Goal: Task Accomplishment & Management: Complete application form

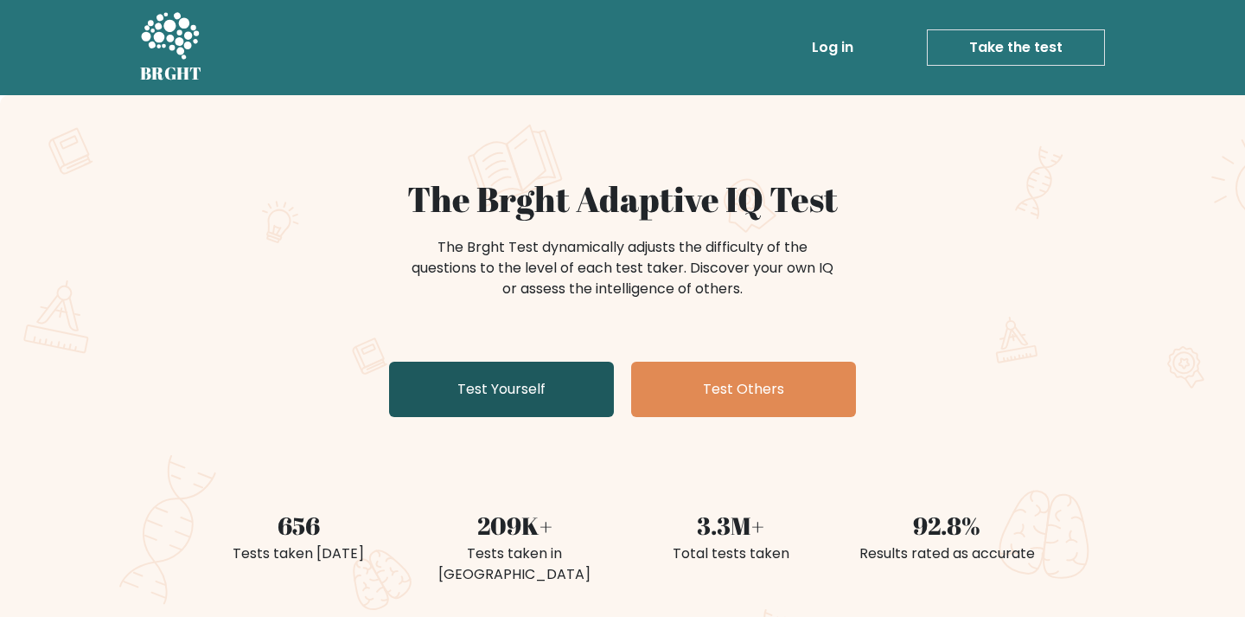
click at [578, 378] on link "Test Yourself" at bounding box center [501, 388] width 225 height 55
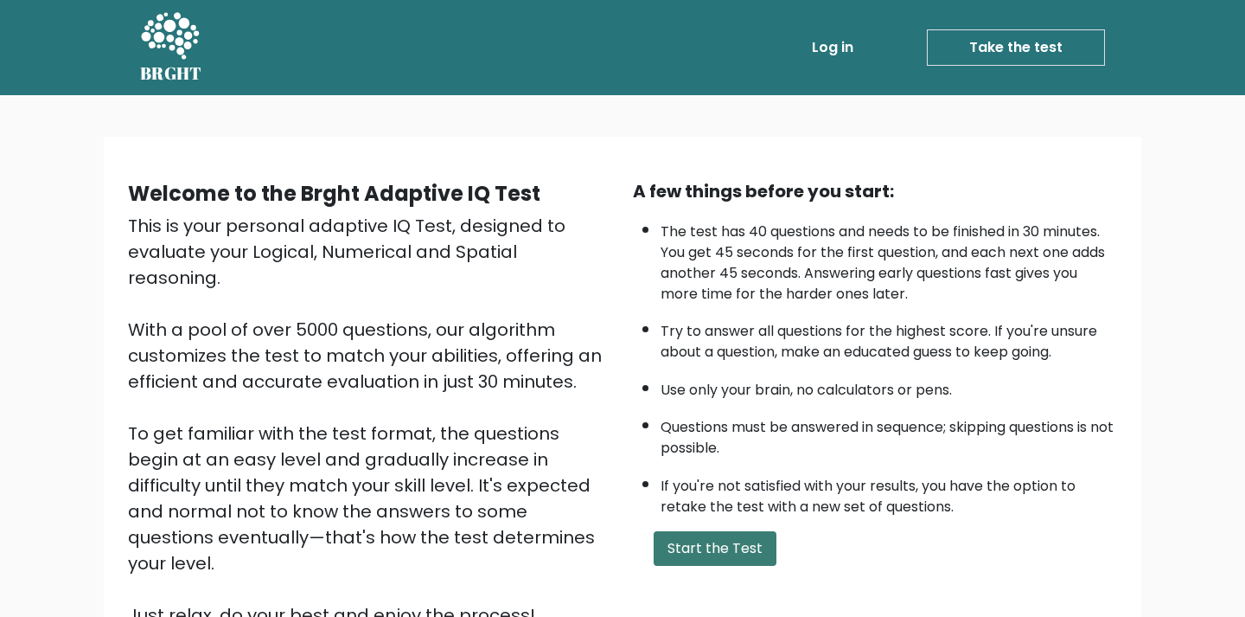
click at [707, 550] on button "Start the Test" at bounding box center [715, 548] width 123 height 35
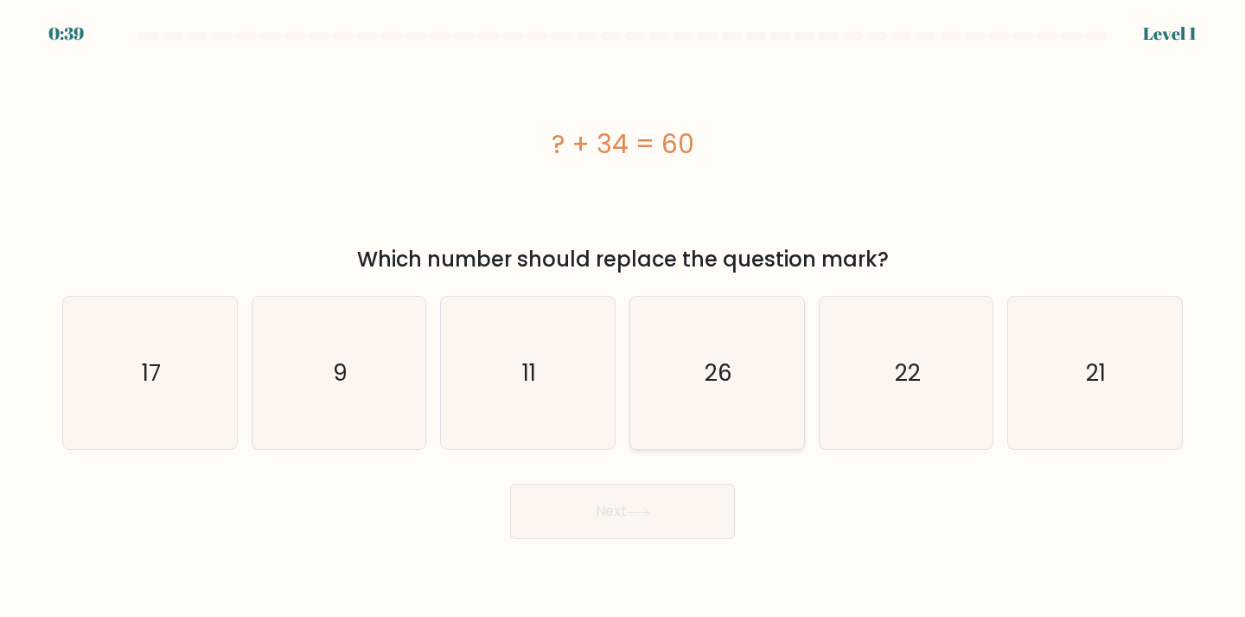
click at [745, 408] on icon "26" at bounding box center [717, 373] width 153 height 153
click at [623, 317] on input "d. 26" at bounding box center [623, 313] width 1 height 9
radio input "true"
click at [695, 494] on button "Next" at bounding box center [622, 510] width 225 height 55
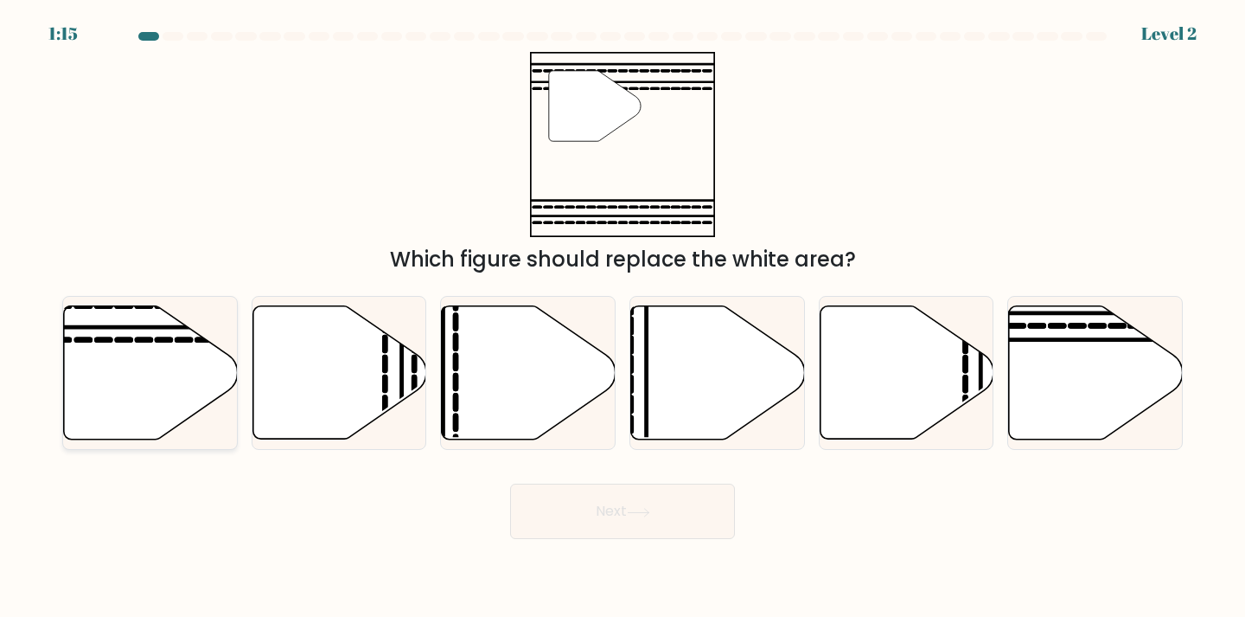
click at [100, 416] on icon at bounding box center [151, 371] width 174 height 133
click at [623, 317] on input "a." at bounding box center [623, 313] width 1 height 9
radio input "true"
click at [603, 516] on button "Next" at bounding box center [622, 510] width 225 height 55
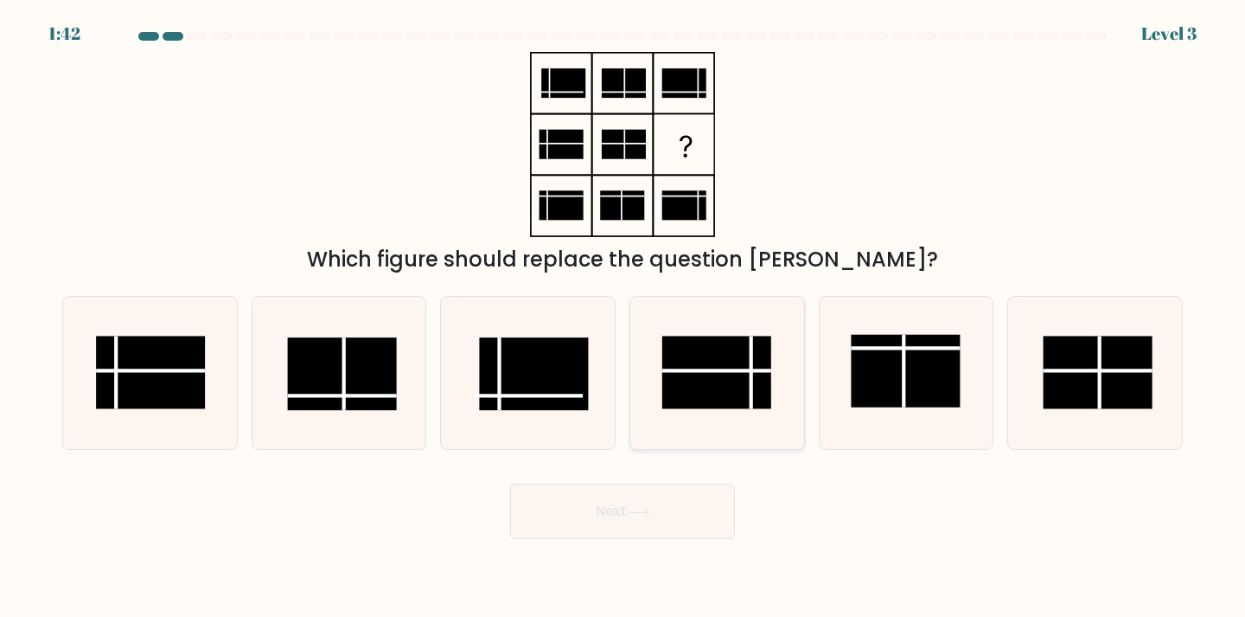
click at [707, 383] on rect at bounding box center [716, 372] width 109 height 73
click at [623, 317] on input "d." at bounding box center [623, 313] width 1 height 9
radio input "true"
click at [688, 511] on button "Next" at bounding box center [622, 510] width 225 height 55
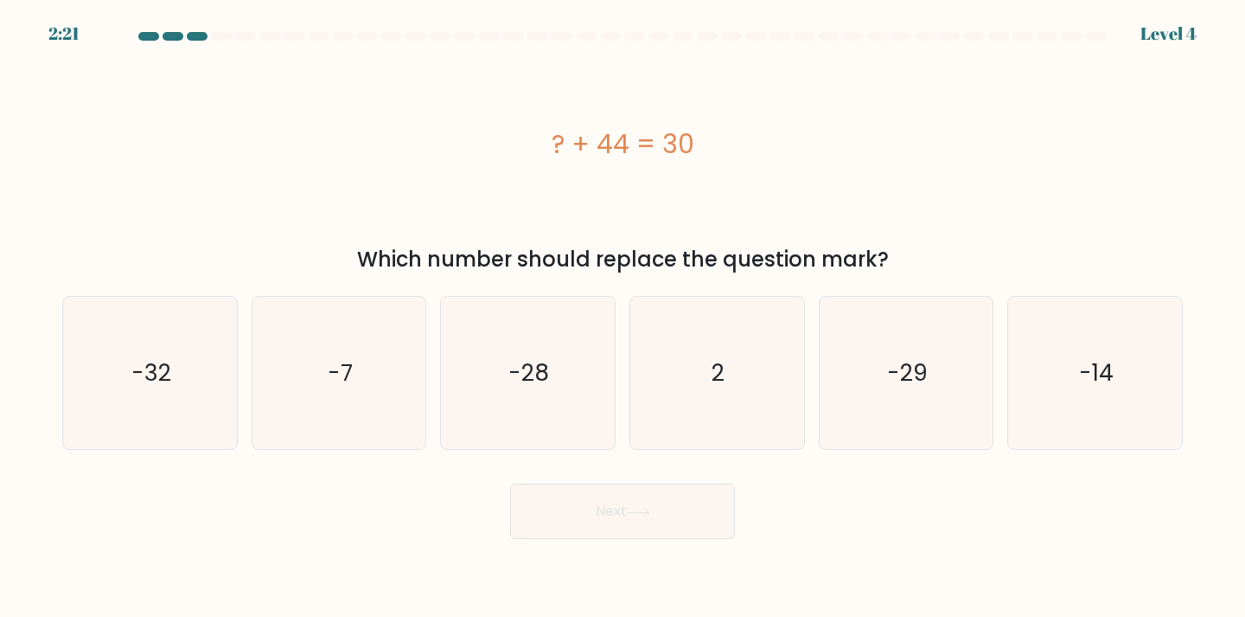
click at [510, 483] on button "Next" at bounding box center [622, 510] width 225 height 55
click at [1083, 350] on icon "-14" at bounding box center [1095, 373] width 153 height 153
click at [623, 317] on input "f. -14" at bounding box center [623, 313] width 1 height 9
radio input "true"
click at [662, 527] on button "Next" at bounding box center [622, 510] width 225 height 55
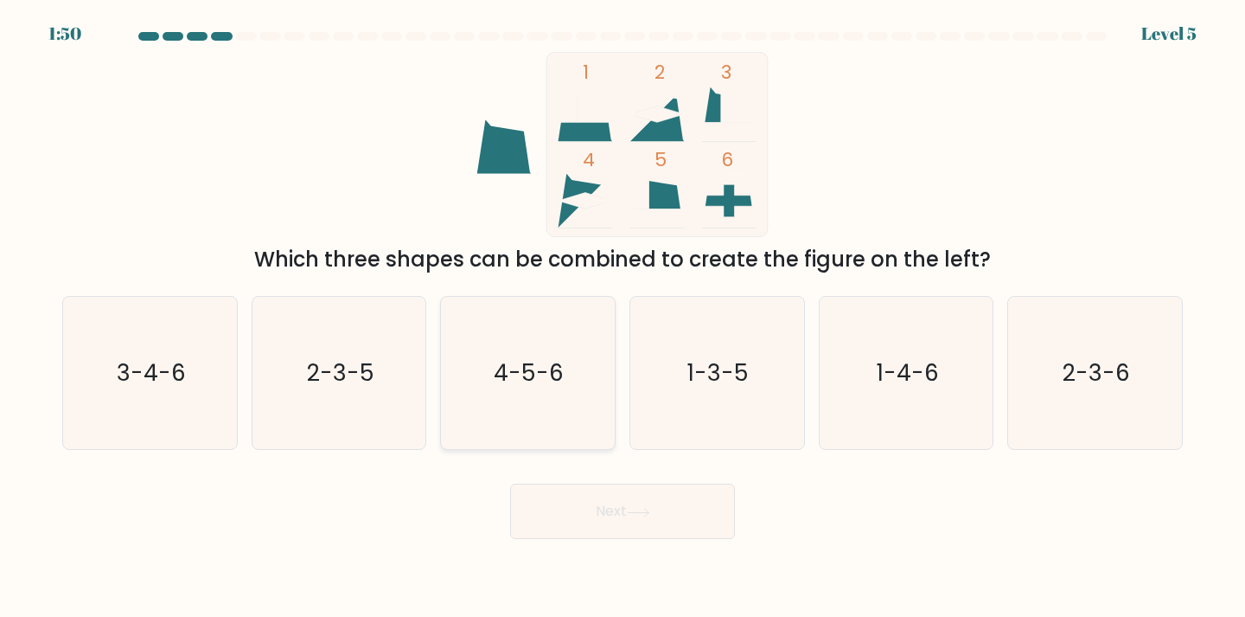
click at [508, 391] on icon "4-5-6" at bounding box center [527, 373] width 153 height 153
click at [623, 317] on input "c. 4-5-6" at bounding box center [623, 313] width 1 height 9
radio input "true"
click at [372, 407] on icon "2-3-5" at bounding box center [339, 373] width 153 height 153
click at [623, 317] on input "b. 2-3-5" at bounding box center [623, 313] width 1 height 9
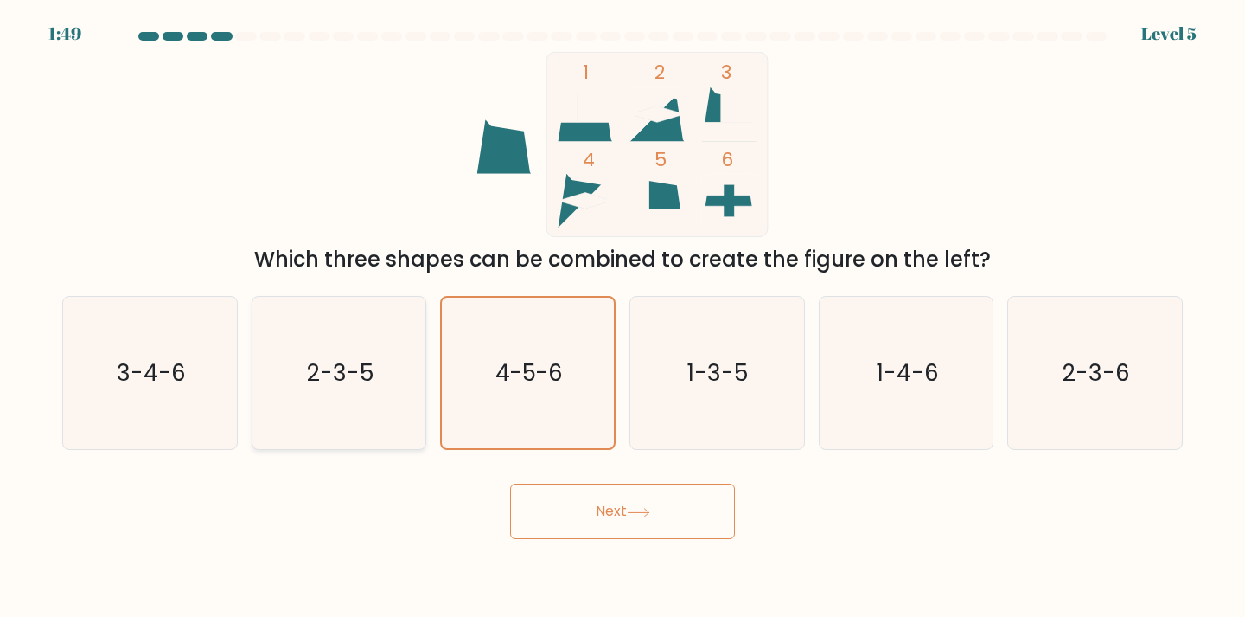
radio input "true"
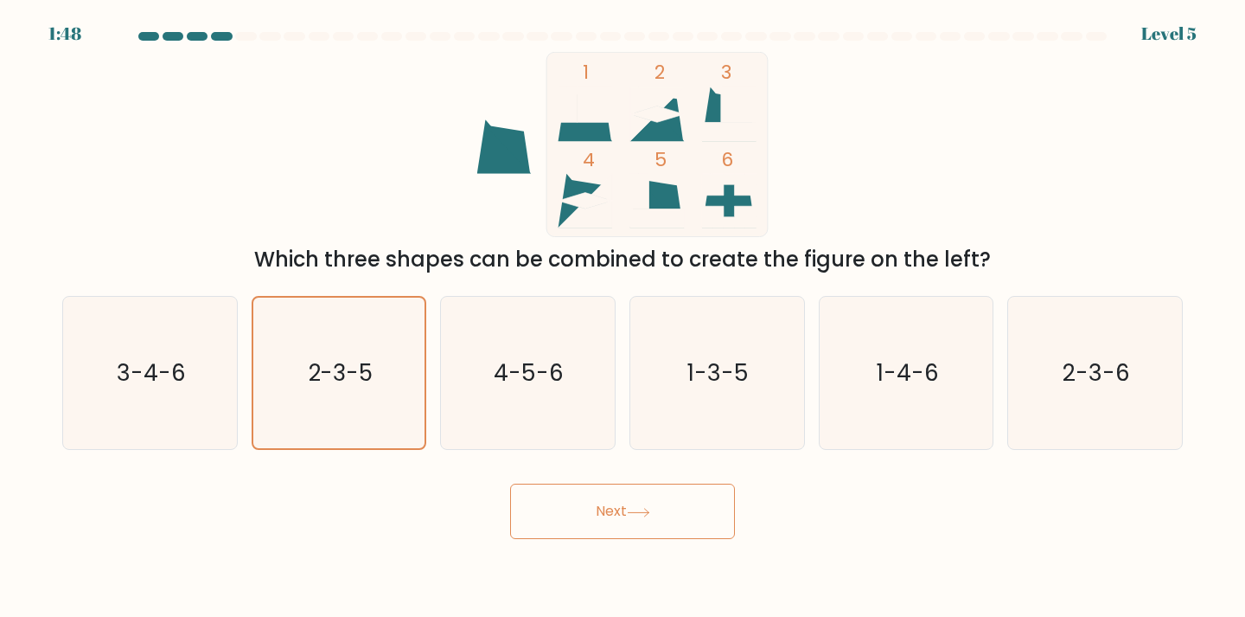
click at [570, 512] on button "Next" at bounding box center [622, 510] width 225 height 55
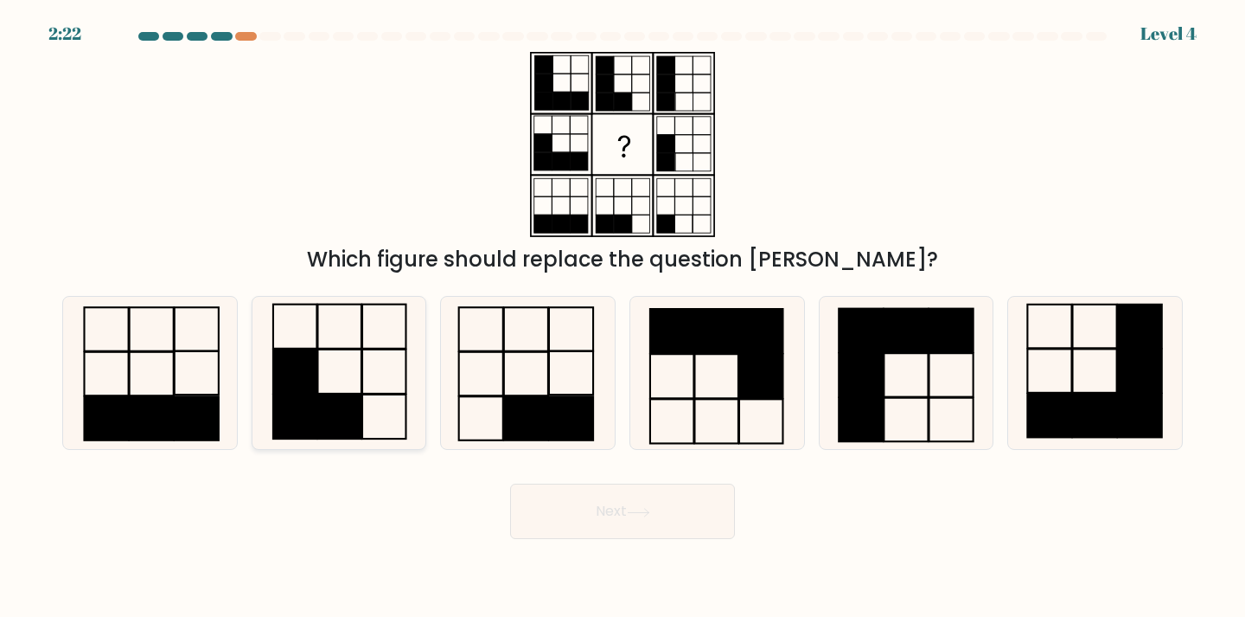
click at [319, 417] on rect at bounding box center [339, 416] width 44 height 44
click at [623, 317] on input "b." at bounding box center [623, 313] width 1 height 9
radio input "true"
click at [655, 502] on button "Next" at bounding box center [622, 510] width 225 height 55
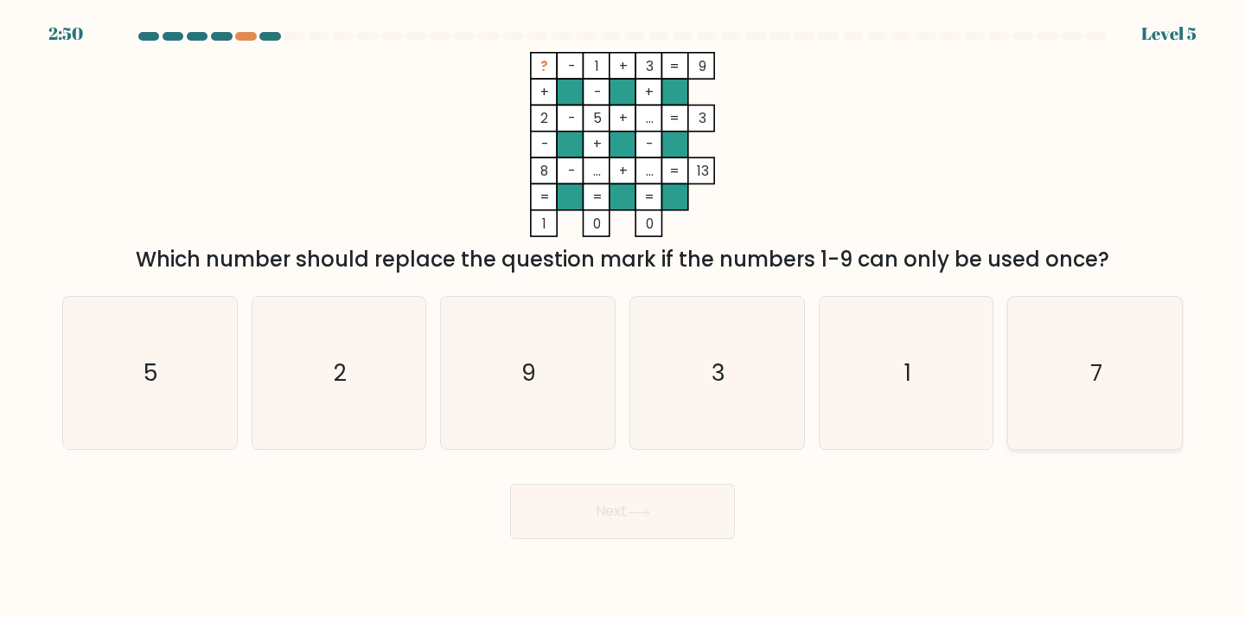
click at [1077, 401] on icon "7" at bounding box center [1095, 373] width 153 height 153
click at [623, 317] on input "f. 7" at bounding box center [623, 313] width 1 height 9
radio input "true"
click at [664, 514] on button "Next" at bounding box center [622, 510] width 225 height 55
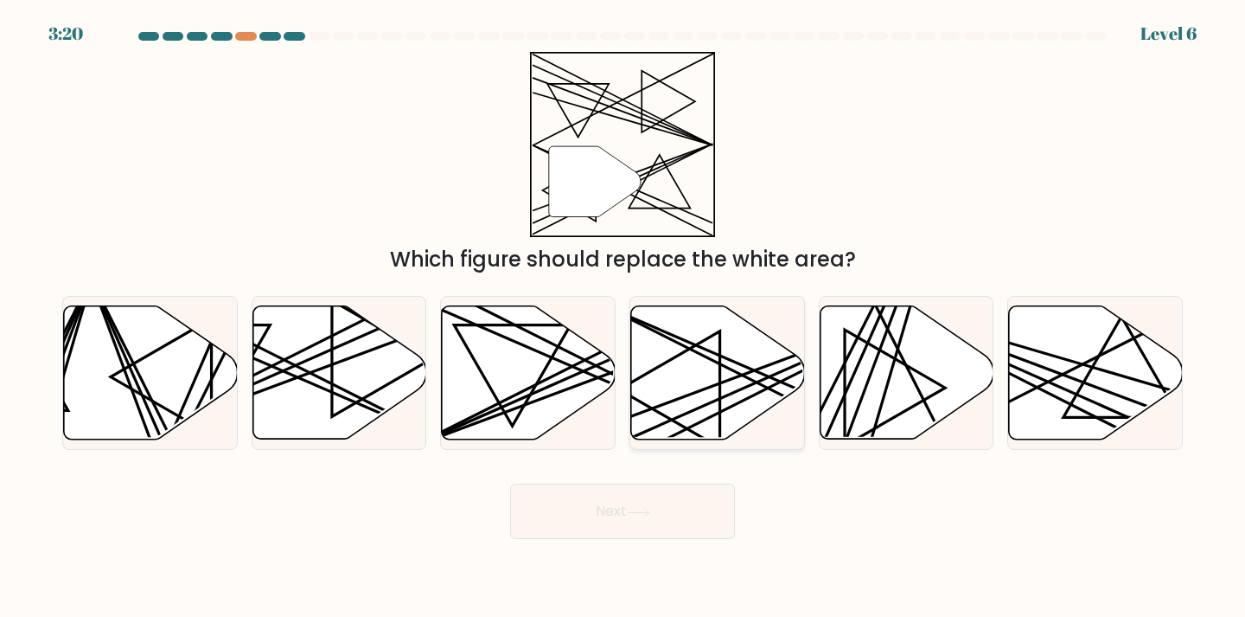
click at [702, 342] on icon at bounding box center [718, 371] width 174 height 133
click at [623, 317] on input "d." at bounding box center [623, 313] width 1 height 9
radio input "true"
click at [638, 503] on button "Next" at bounding box center [622, 510] width 225 height 55
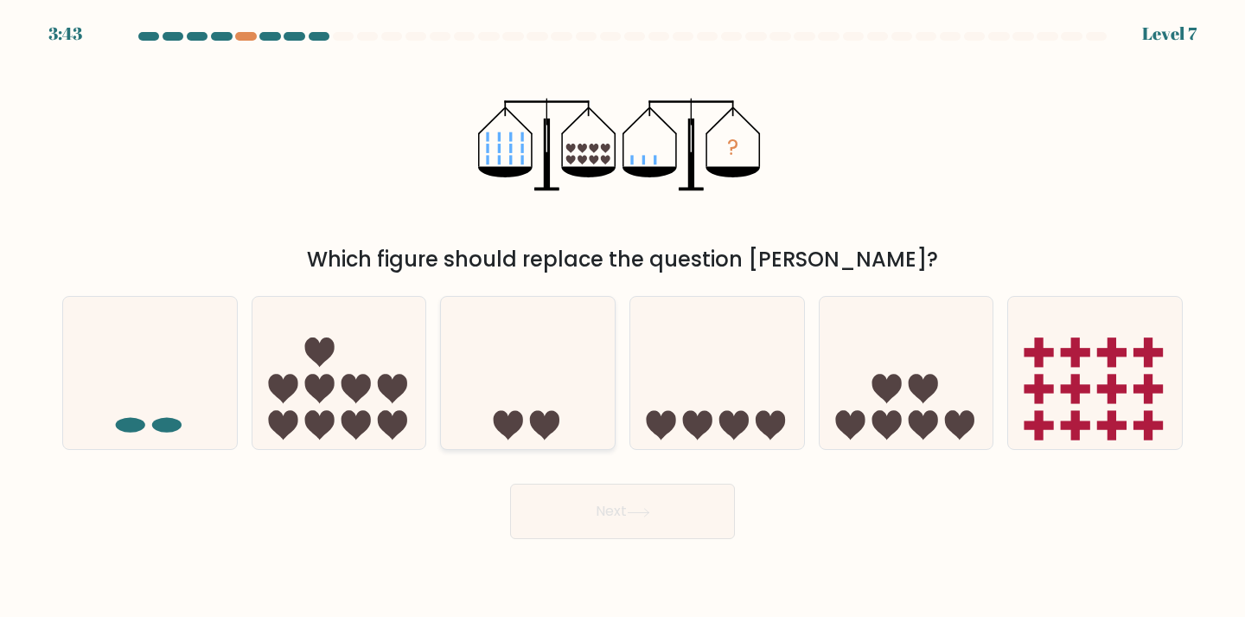
click at [550, 374] on icon at bounding box center [528, 373] width 174 height 144
click at [623, 317] on input "c." at bounding box center [623, 313] width 1 height 9
radio input "true"
click at [594, 531] on button "Next" at bounding box center [622, 510] width 225 height 55
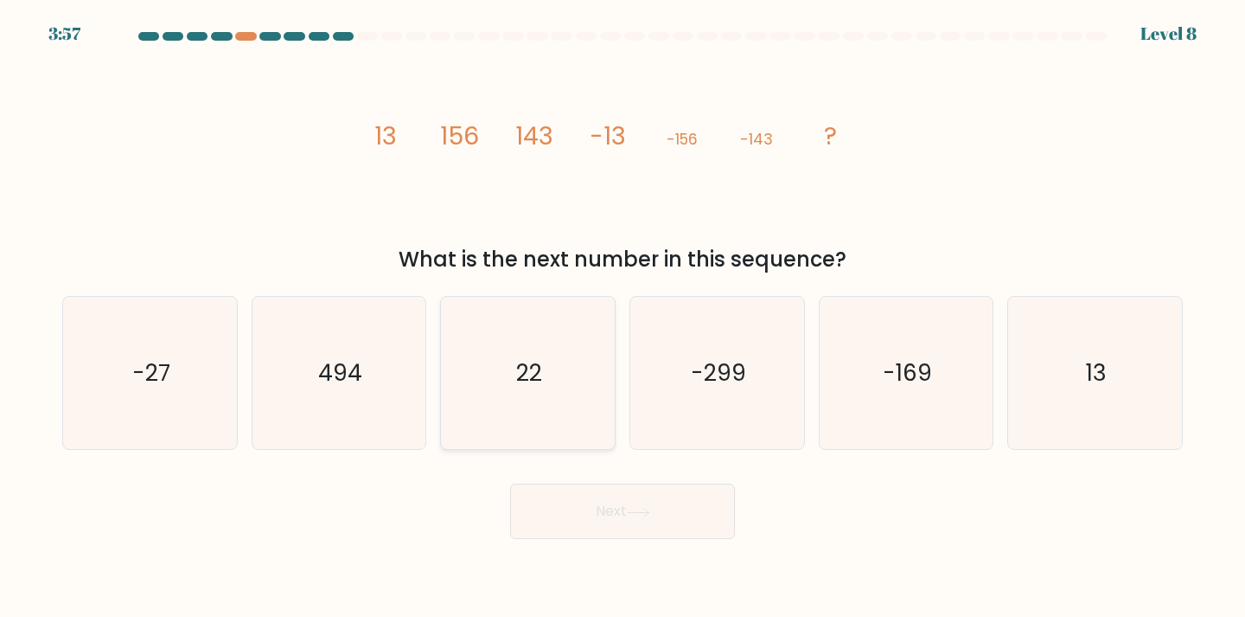
click at [543, 374] on icon "22" at bounding box center [527, 373] width 153 height 153
click at [623, 317] on input "c. 22" at bounding box center [623, 313] width 1 height 9
radio input "true"
click at [612, 505] on button "Next" at bounding box center [622, 510] width 225 height 55
